Goal: Transaction & Acquisition: Book appointment/travel/reservation

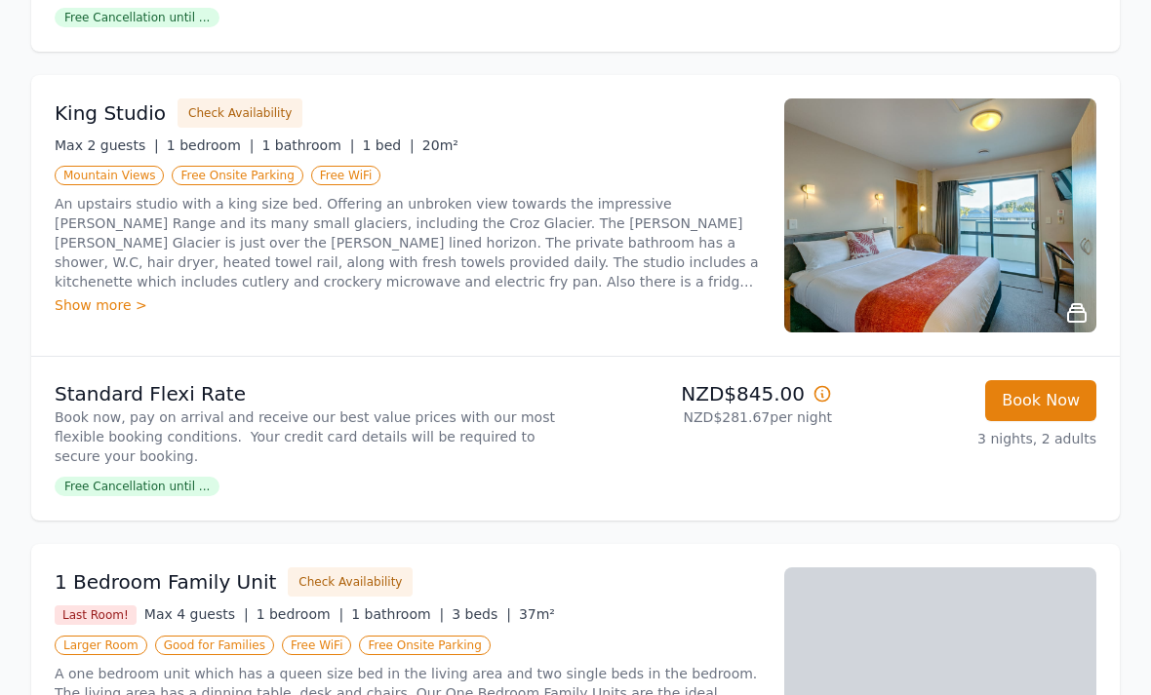
scroll to position [1193, 0]
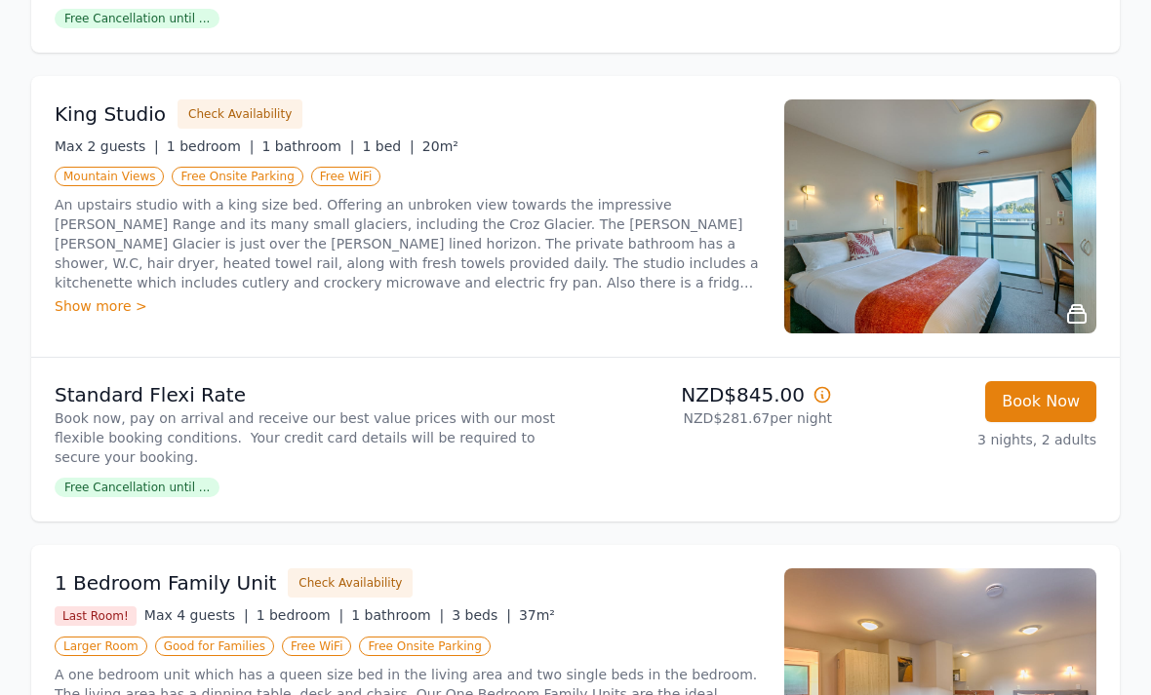
click at [1041, 409] on button "Book Now" at bounding box center [1040, 402] width 111 height 41
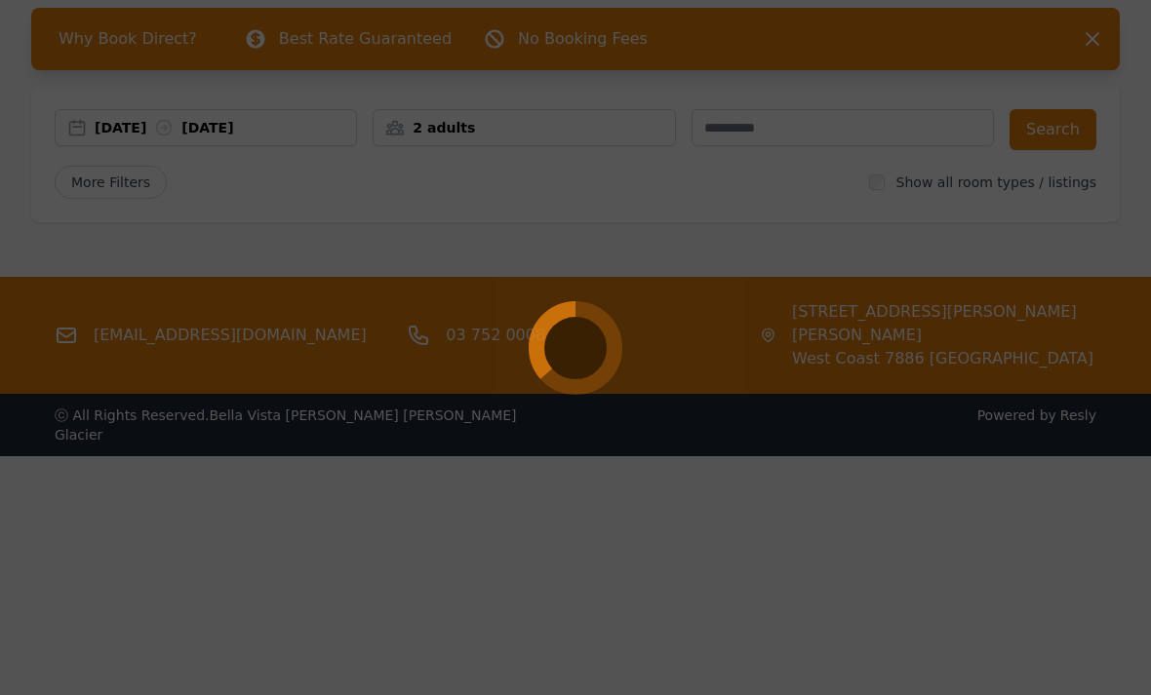
select select "**"
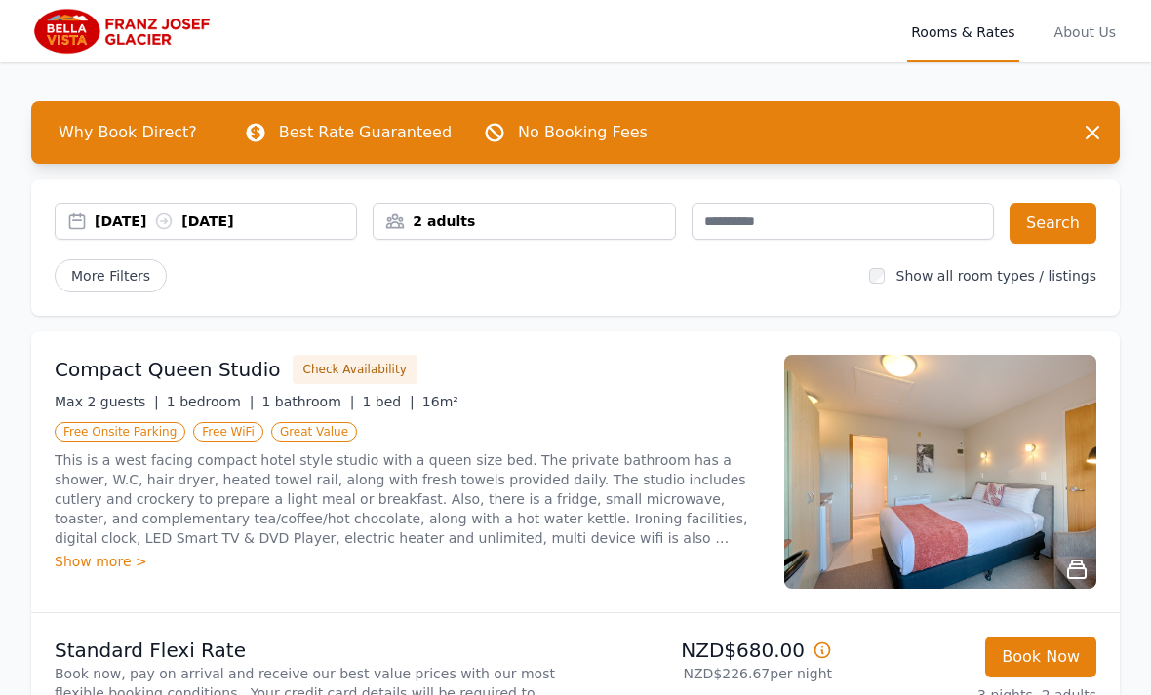
click at [1017, 480] on img at bounding box center [940, 472] width 312 height 234
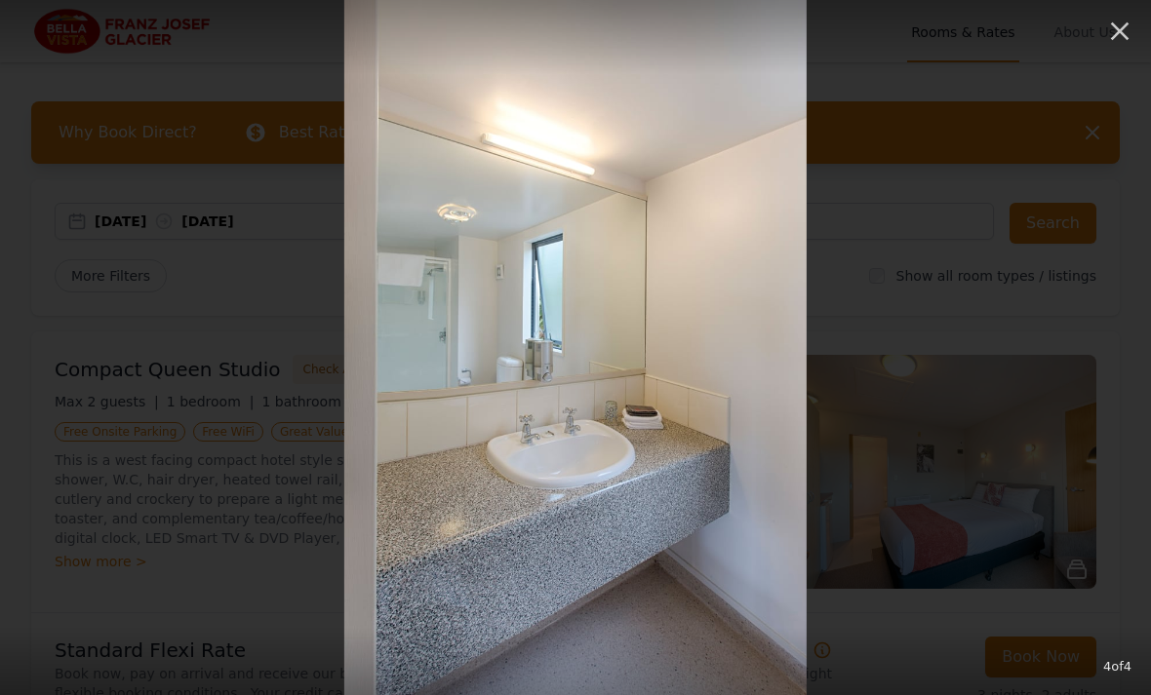
click at [1111, 34] on icon "button" at bounding box center [1119, 31] width 31 height 31
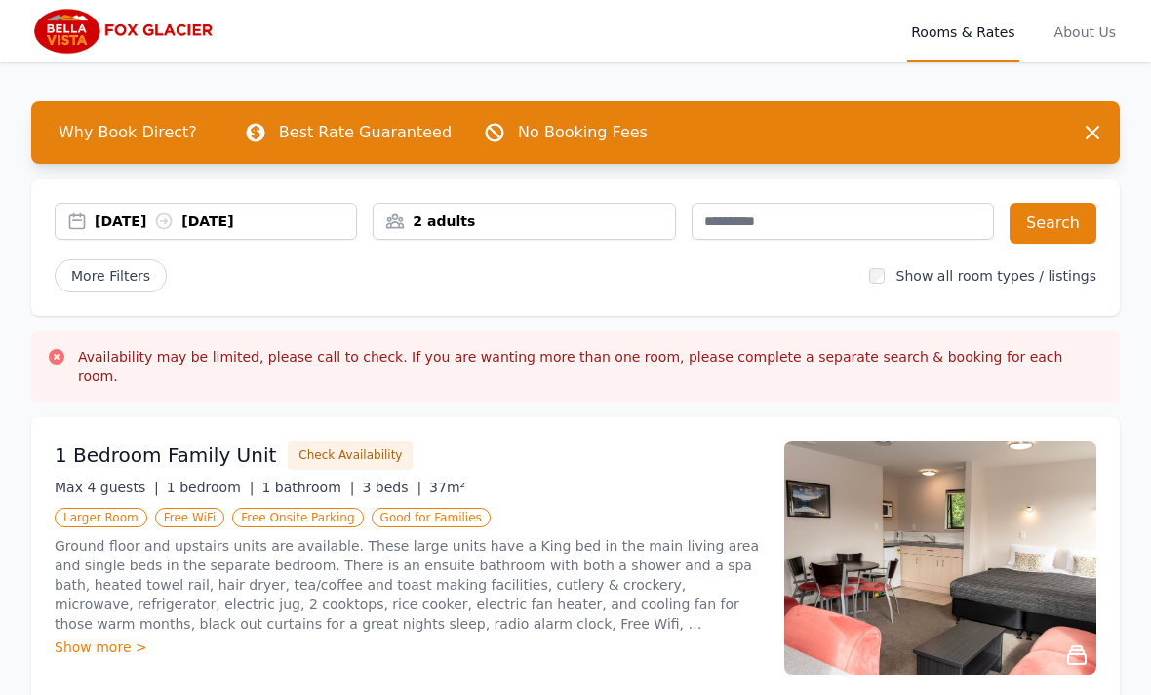
click at [246, 224] on div "[DATE] [DATE]" at bounding box center [225, 222] width 261 height 20
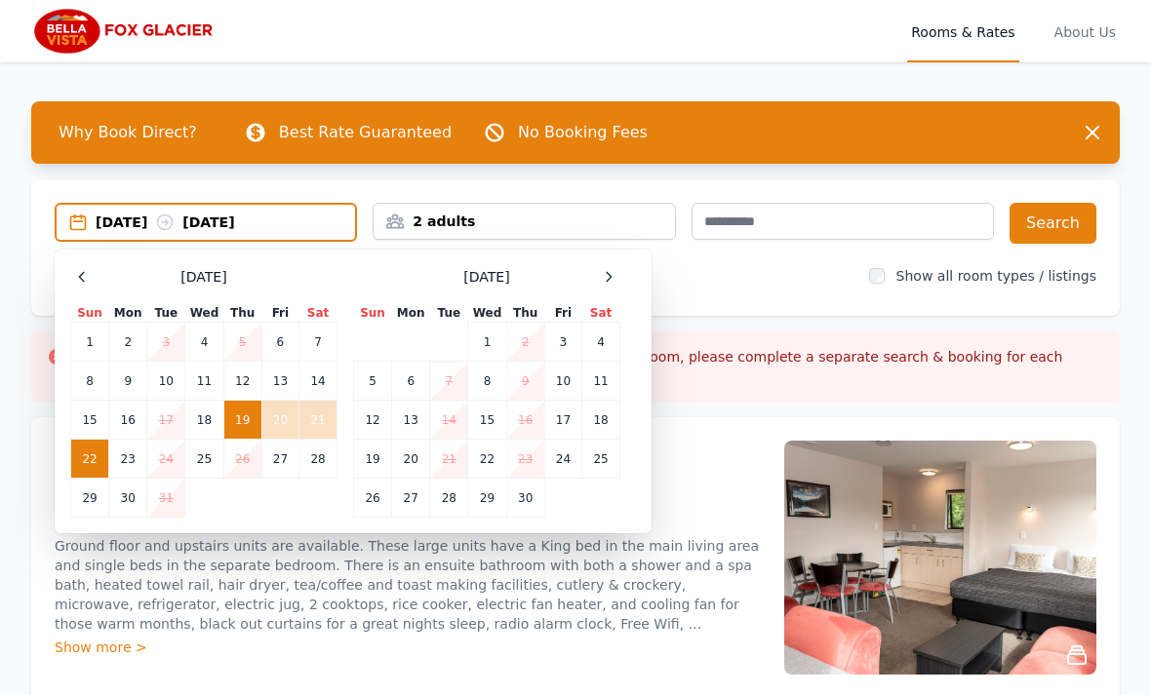
click at [238, 423] on td "19" at bounding box center [242, 420] width 38 height 39
click at [363, 495] on td "26" at bounding box center [373, 498] width 38 height 39
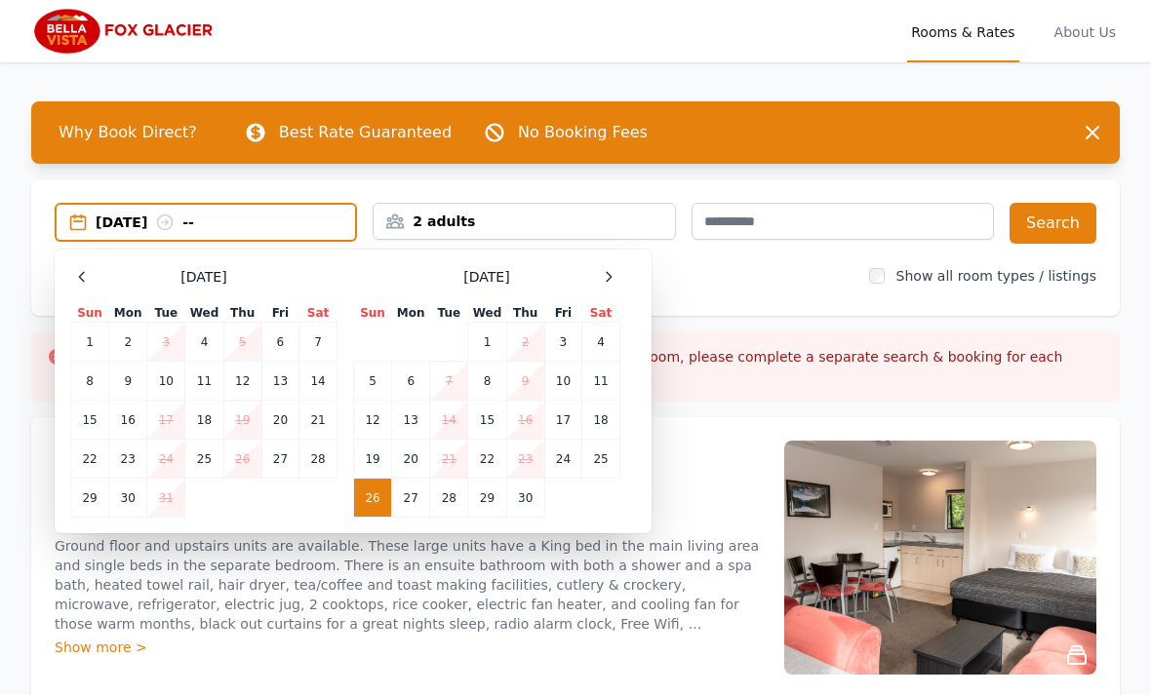
click at [278, 422] on td "20" at bounding box center [279, 420] width 37 height 39
click at [90, 461] on td "22" at bounding box center [90, 459] width 38 height 39
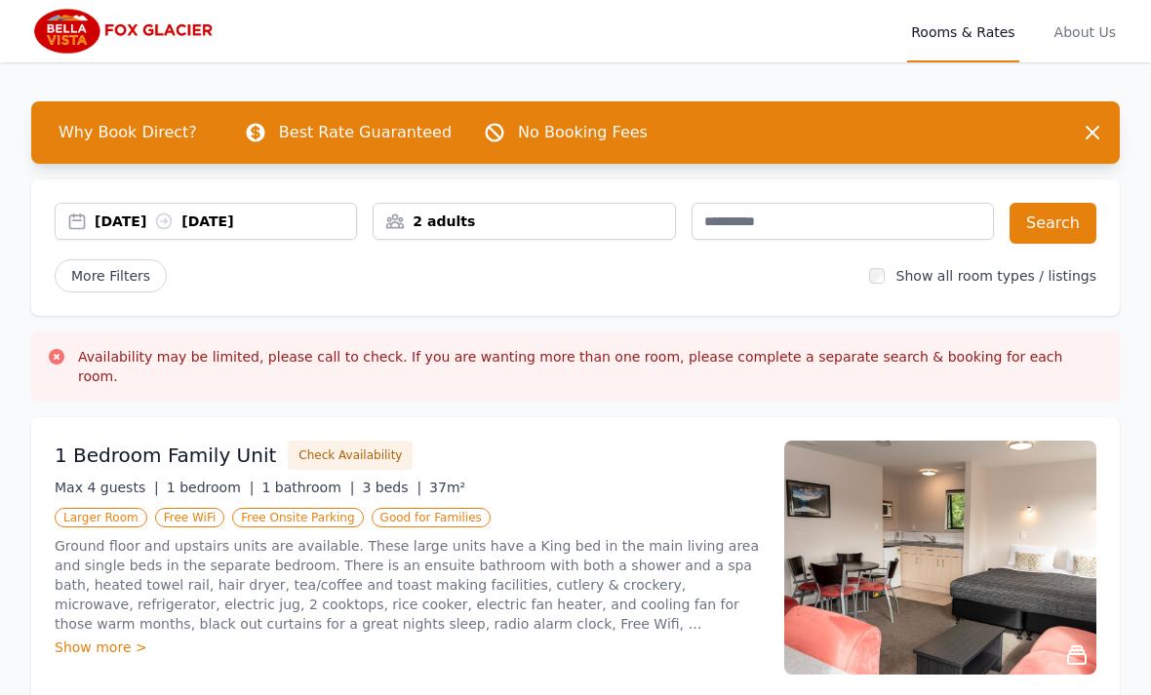
click at [1045, 226] on button "Search" at bounding box center [1053, 223] width 87 height 41
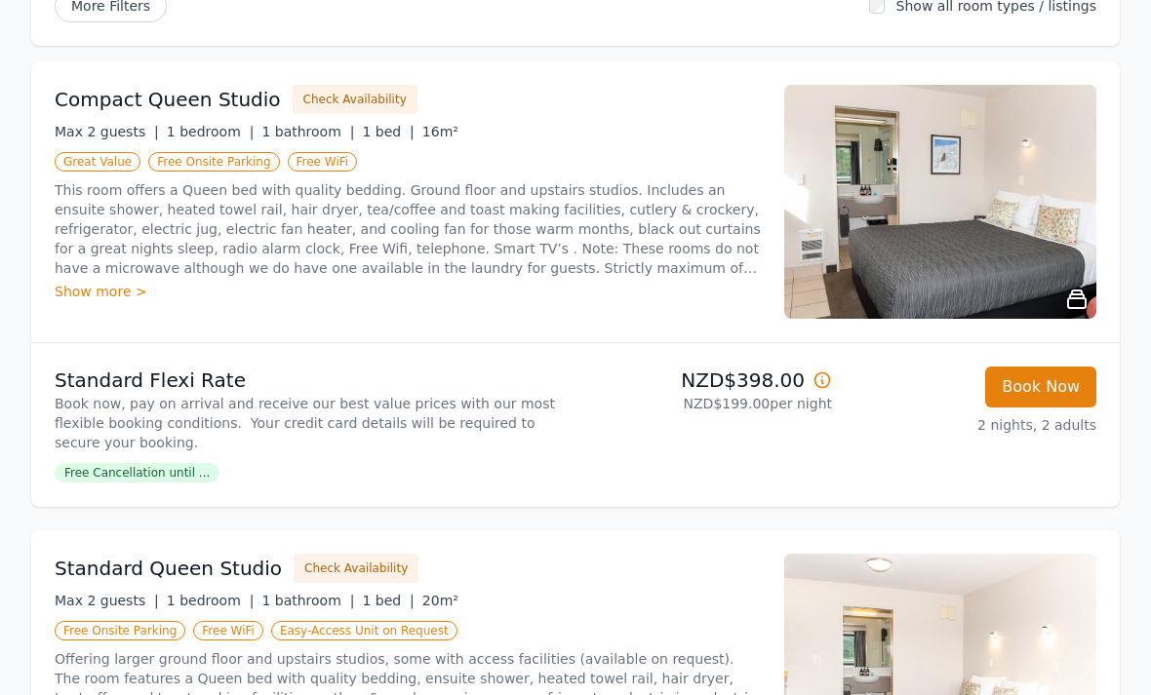
scroll to position [261, 0]
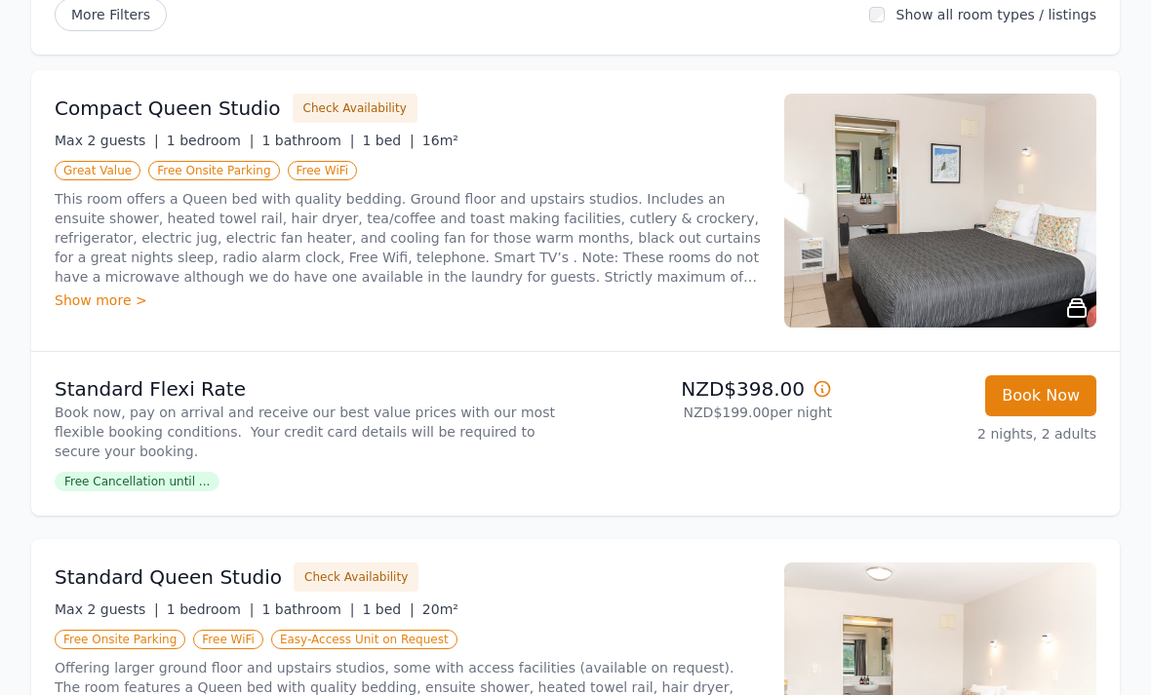
click at [919, 473] on div "Book Now 2 nights, 2 adults" at bounding box center [972, 434] width 249 height 117
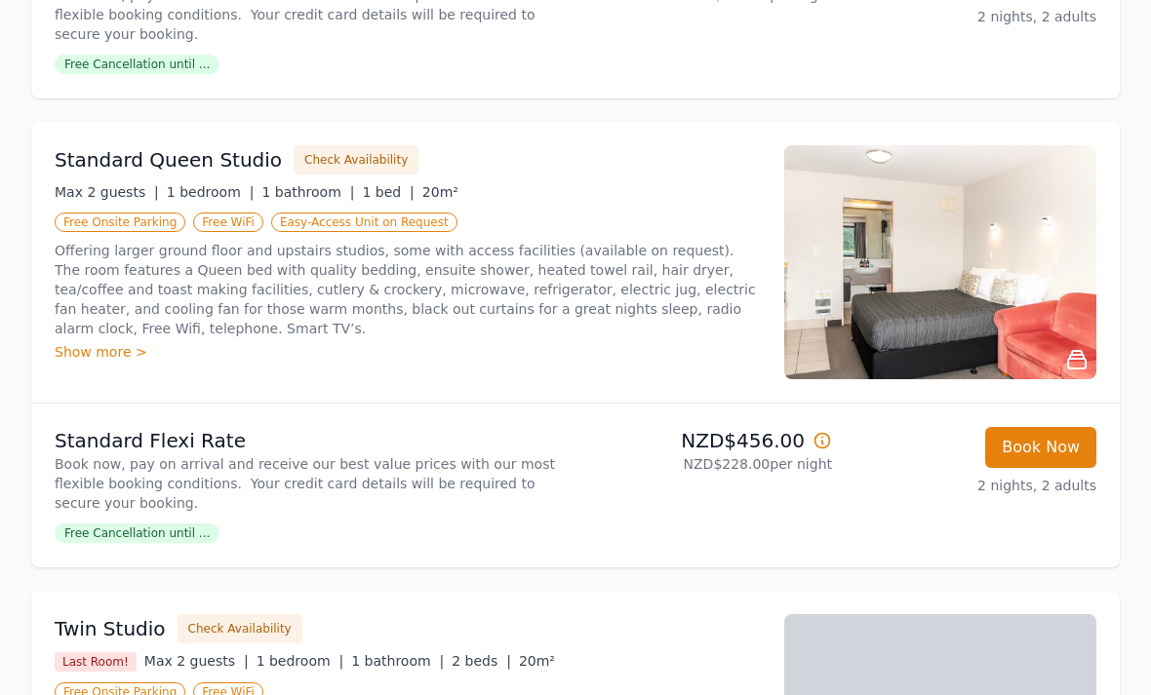
scroll to position [678, 0]
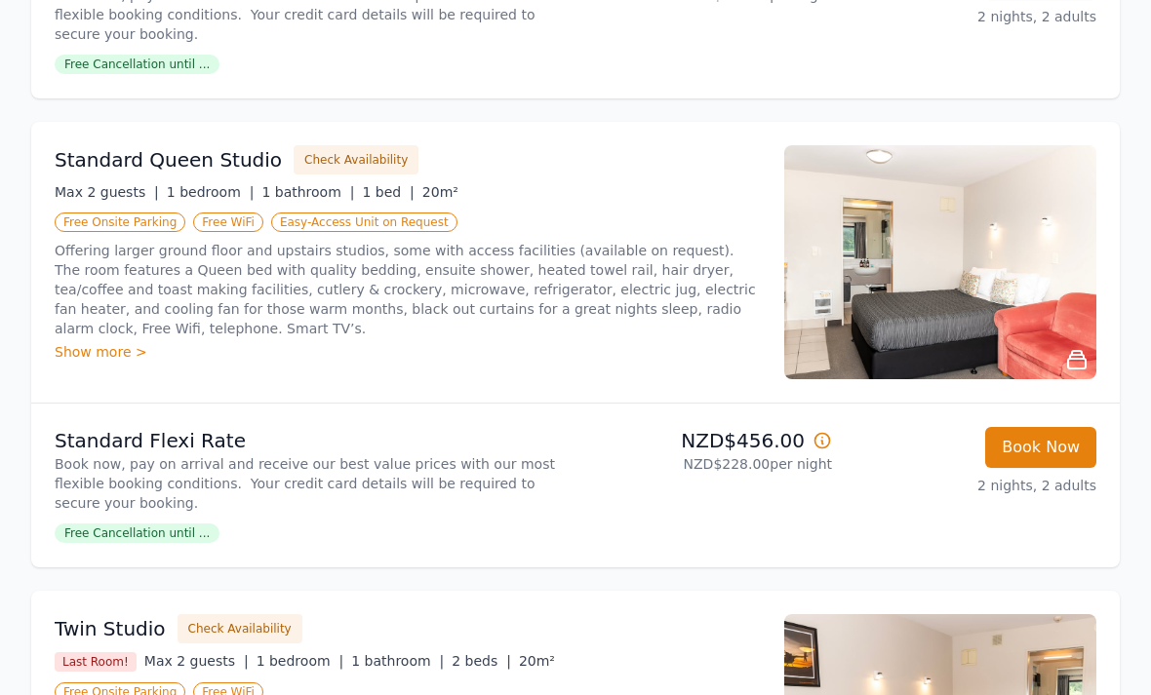
click at [118, 358] on div "Show more >" at bounding box center [408, 353] width 706 height 20
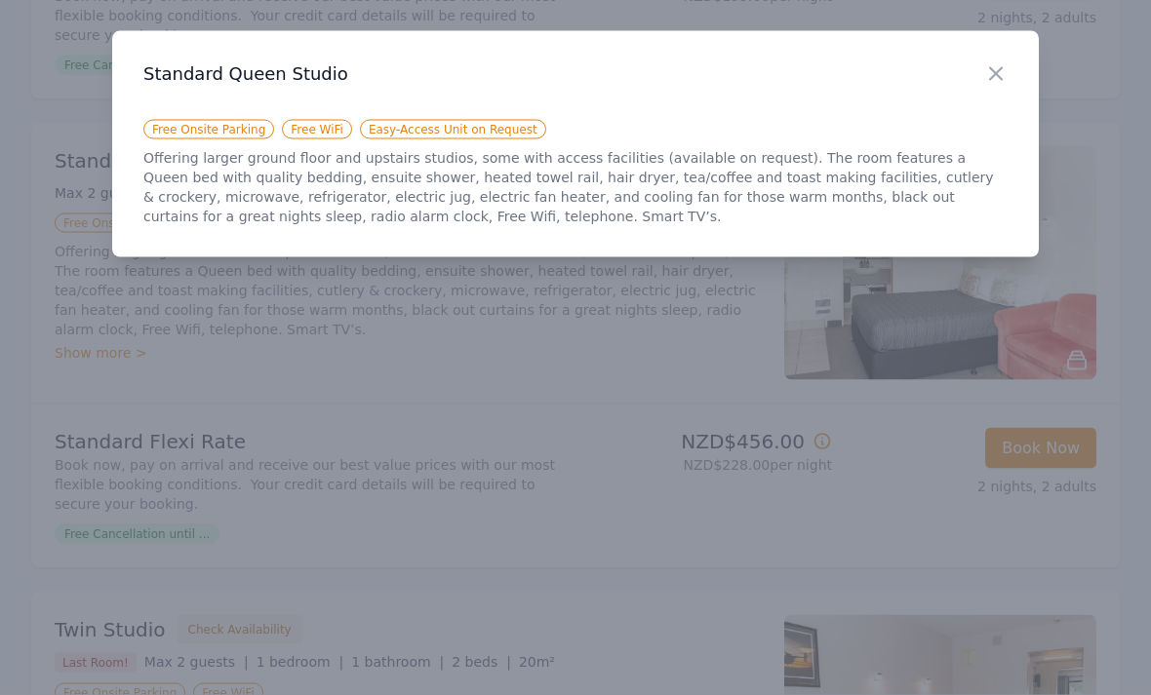
scroll to position [679, 0]
click at [984, 297] on div at bounding box center [575, 347] width 1151 height 695
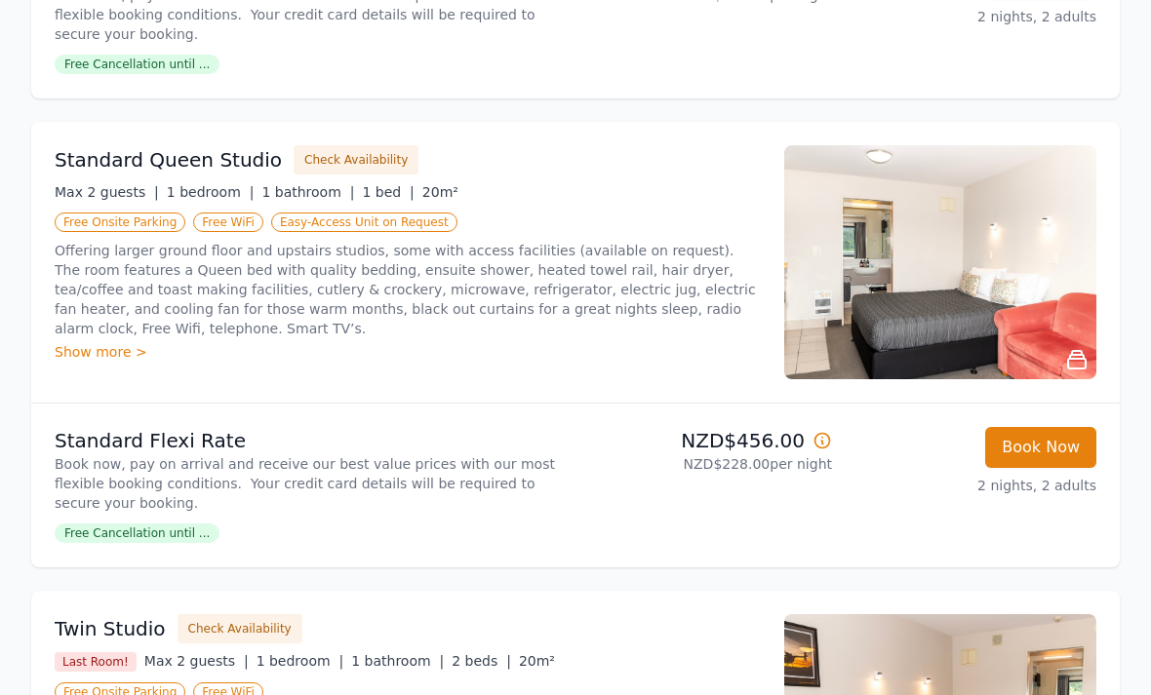
click at [1077, 356] on icon at bounding box center [1077, 360] width 18 height 18
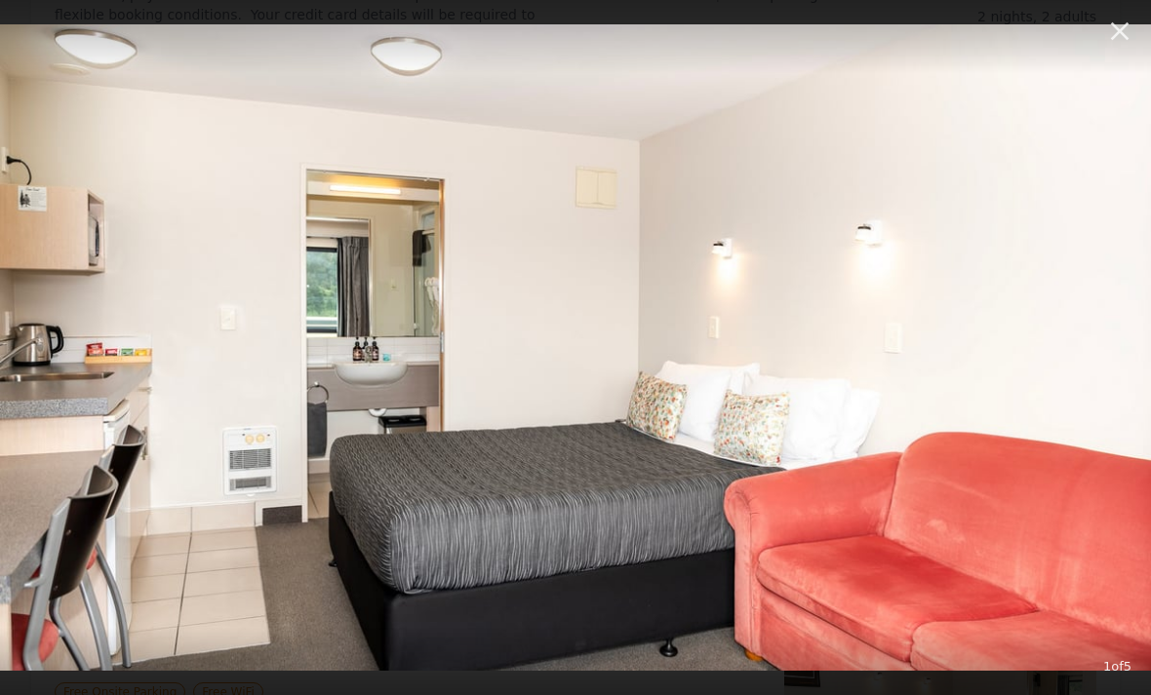
click at [1058, 358] on img at bounding box center [575, 348] width 1151 height 648
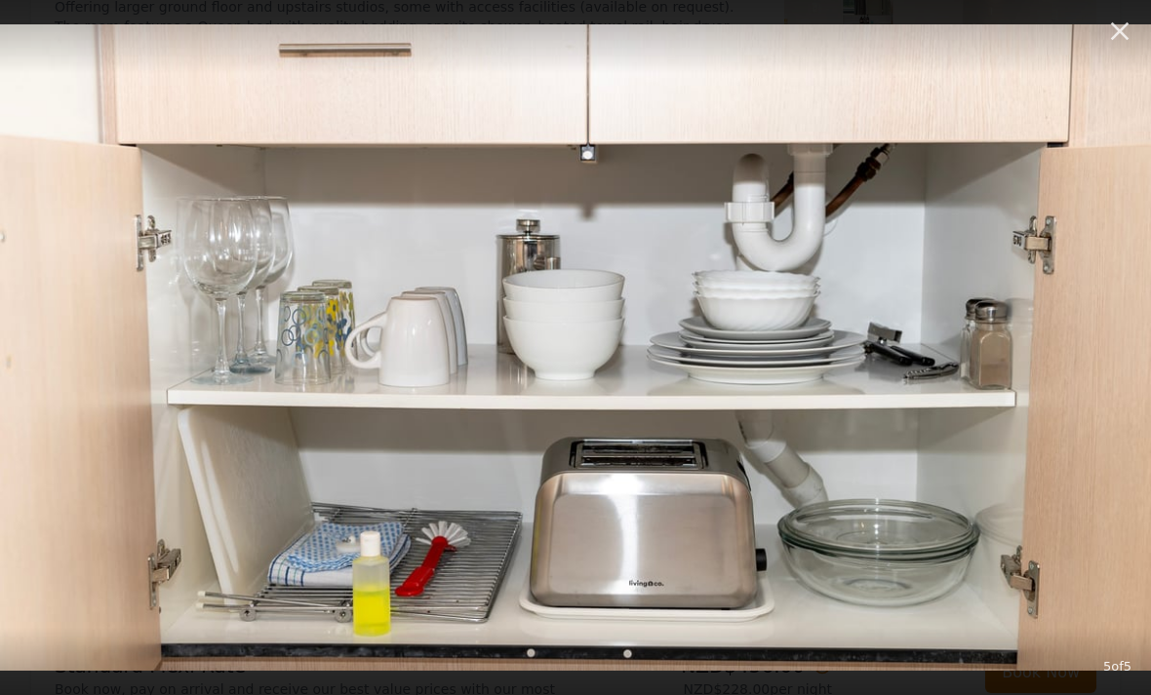
scroll to position [922, 0]
click at [1119, 43] on icon "button" at bounding box center [1119, 31] width 31 height 31
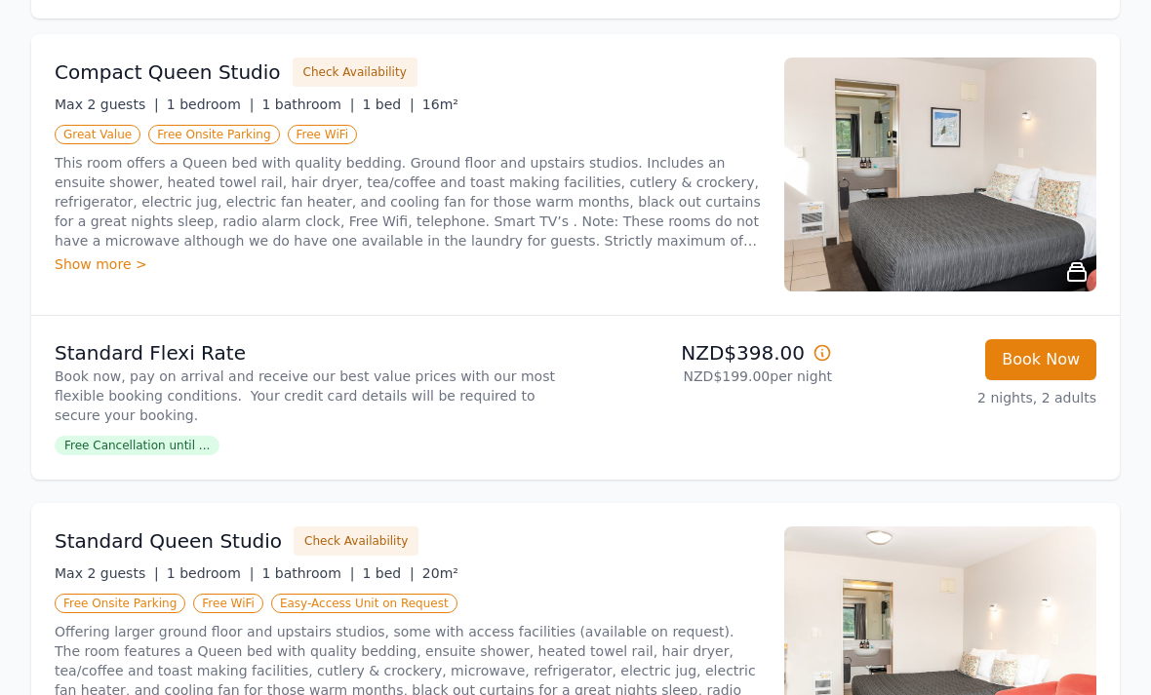
scroll to position [284, 0]
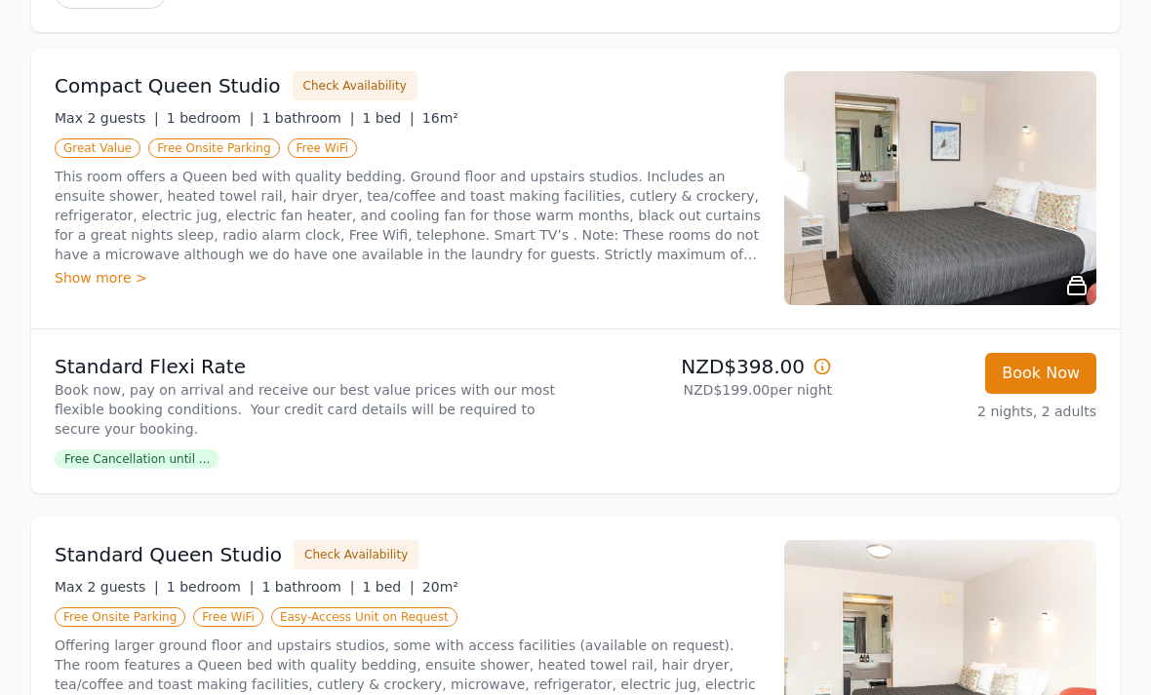
click at [1032, 223] on img at bounding box center [940, 188] width 312 height 234
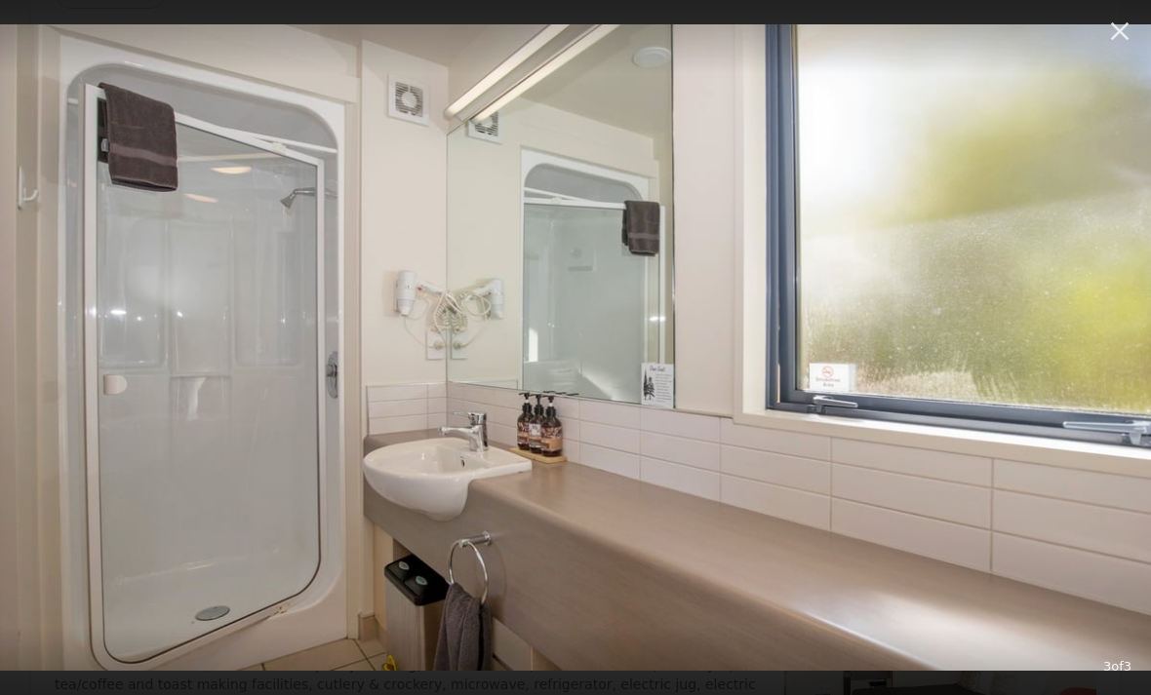
click at [1114, 40] on icon "button" at bounding box center [1119, 31] width 31 height 31
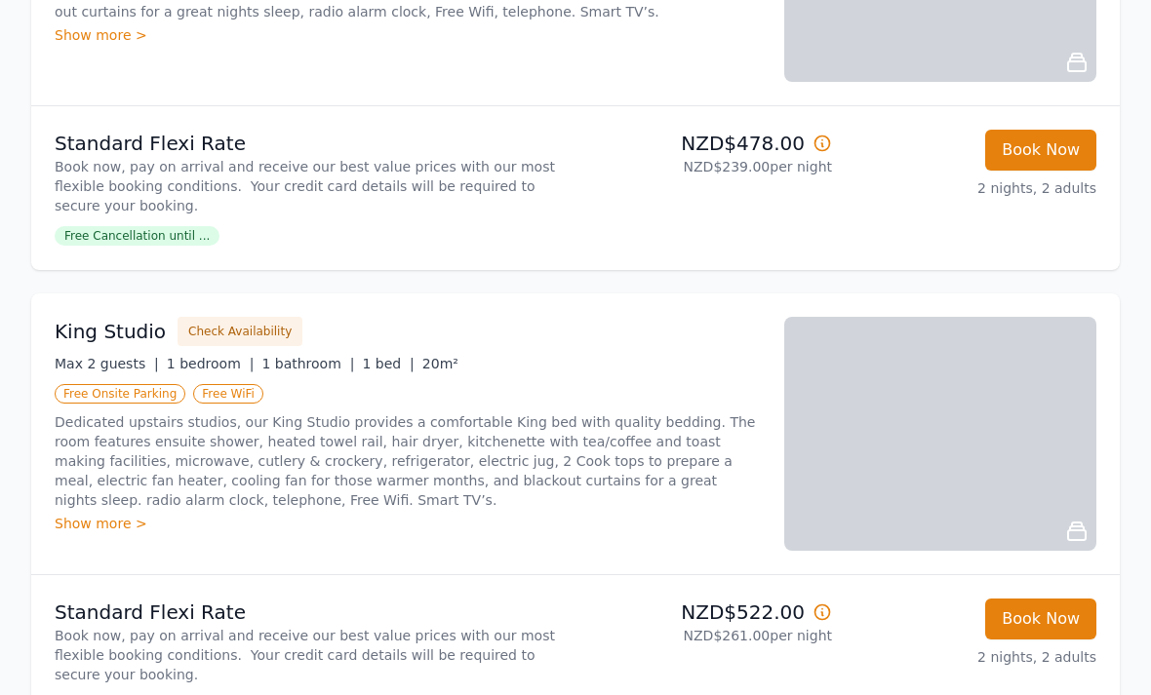
scroll to position [1915, 0]
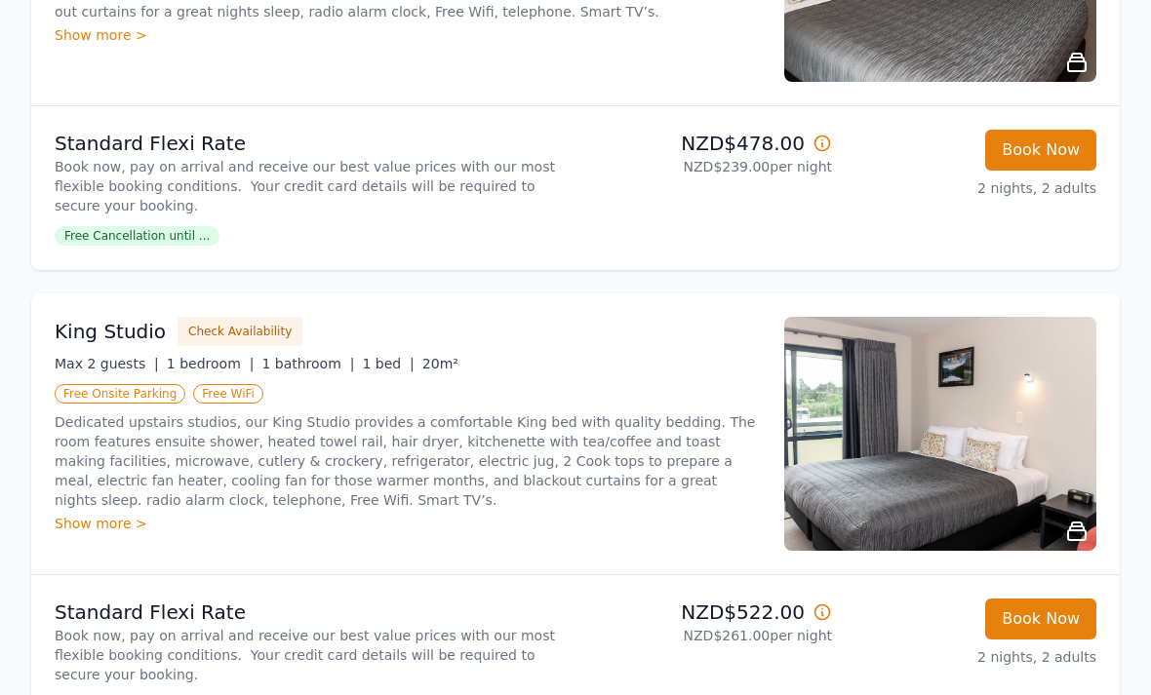
click at [924, 442] on img at bounding box center [940, 434] width 312 height 234
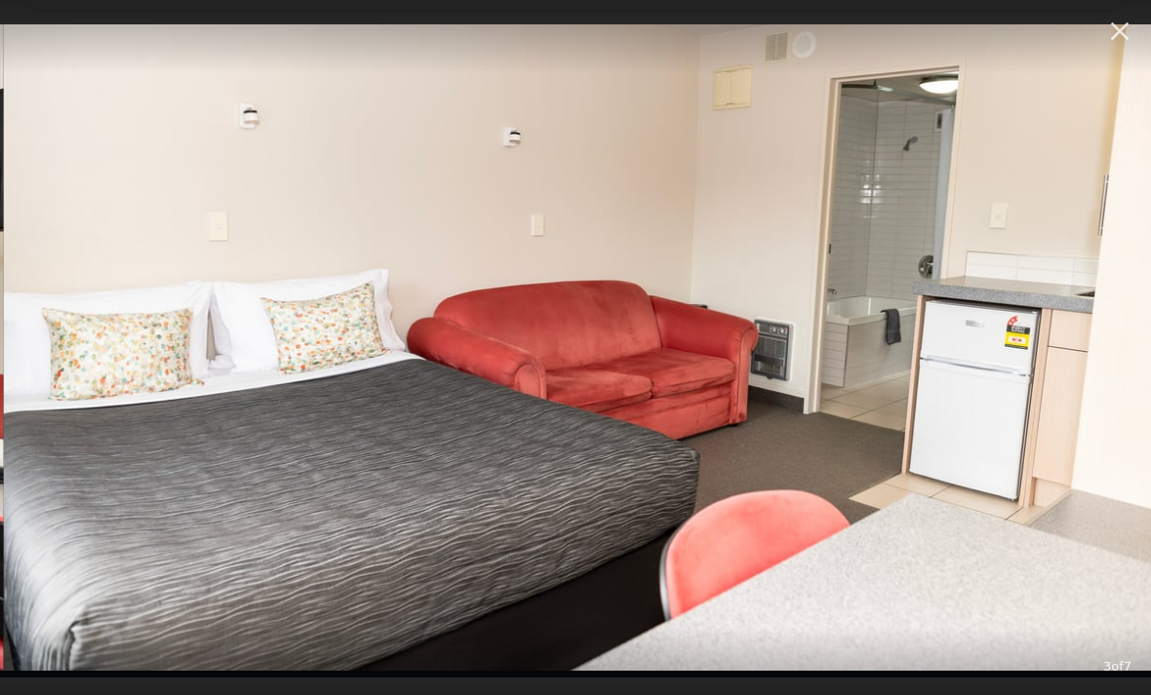
scroll to position [2658, 0]
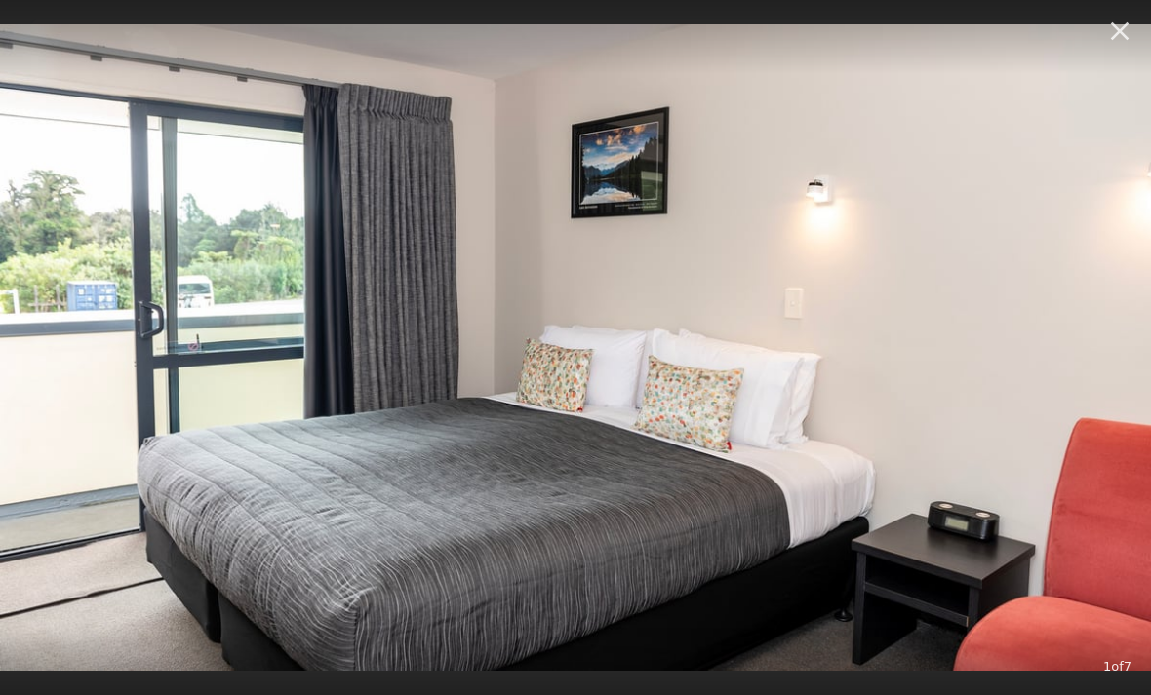
click at [1115, 30] on icon "button" at bounding box center [1119, 31] width 31 height 31
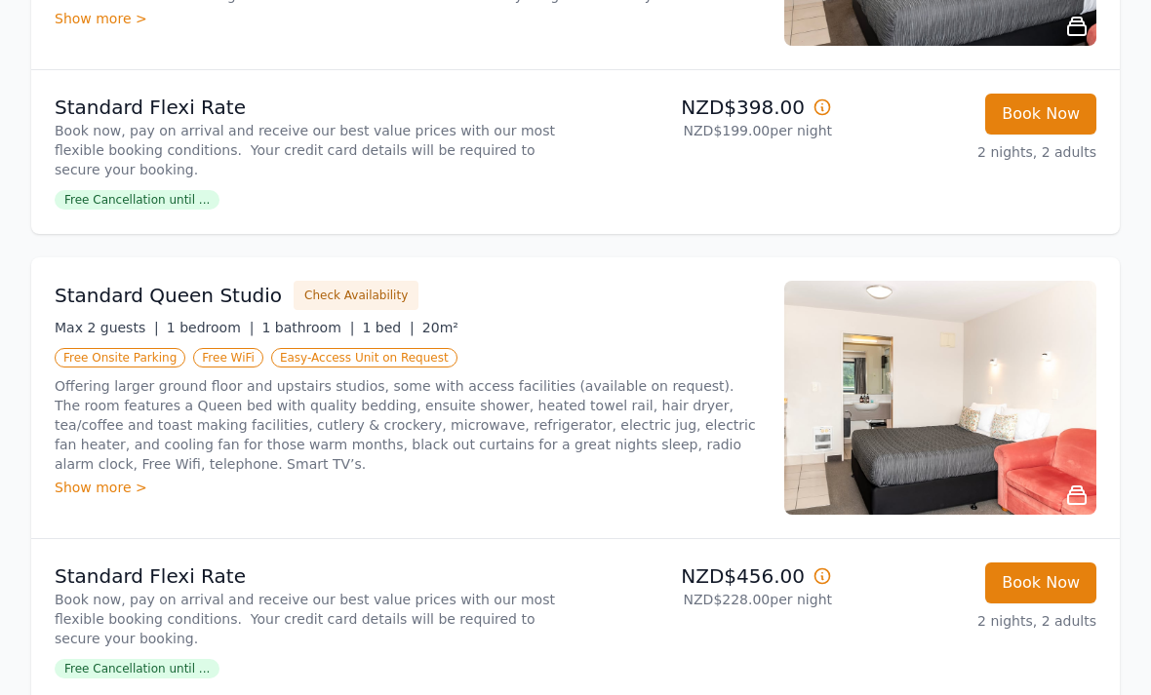
scroll to position [541, 0]
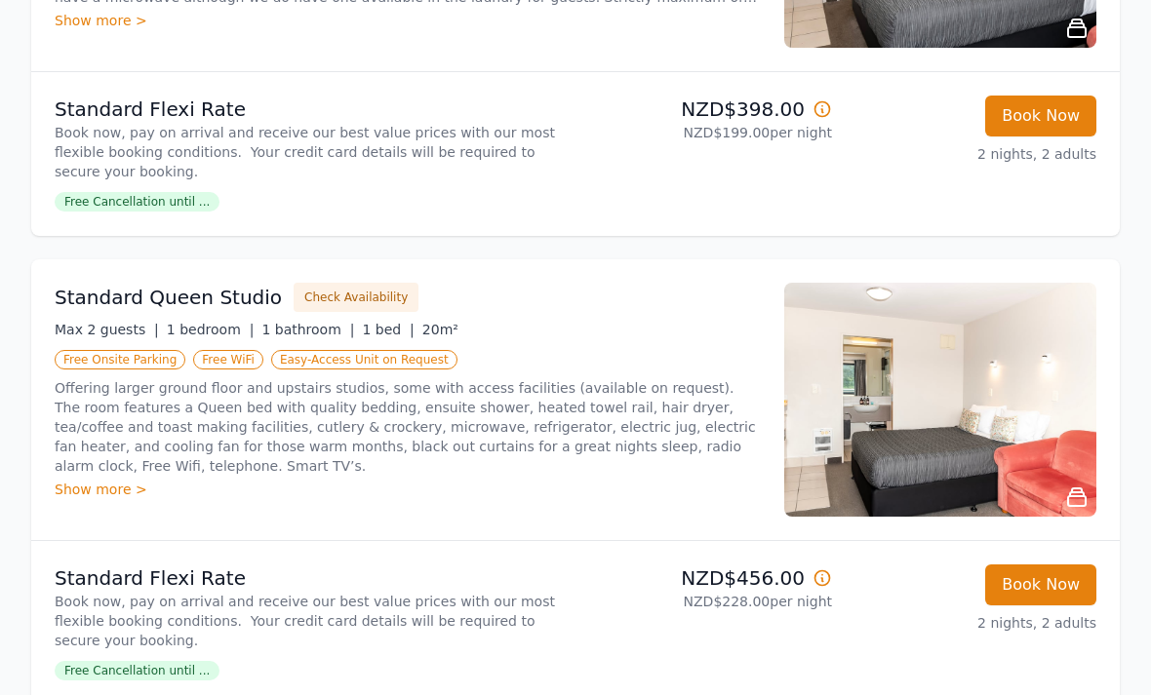
click at [536, 390] on p "Offering larger ground floor and upstairs studios, some with access facilities …" at bounding box center [408, 427] width 706 height 98
click at [888, 430] on img at bounding box center [940, 400] width 312 height 234
